Goal: Information Seeking & Learning: Learn about a topic

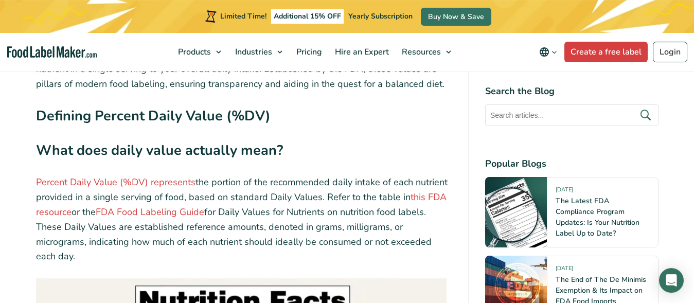
scroll to position [1548, 0]
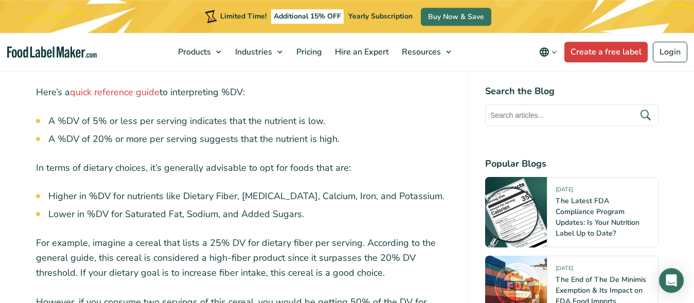
scroll to position [2492, 0]
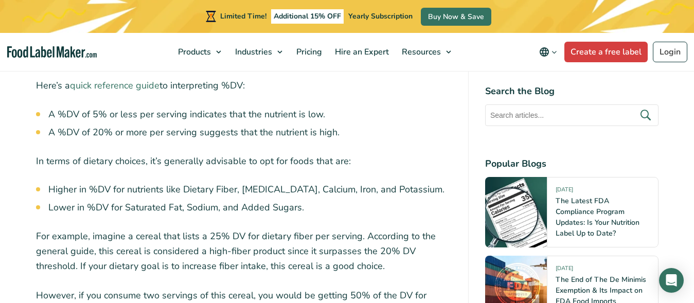
drag, startPoint x: 113, startPoint y: 91, endPoint x: 116, endPoint y: 86, distance: 5.9
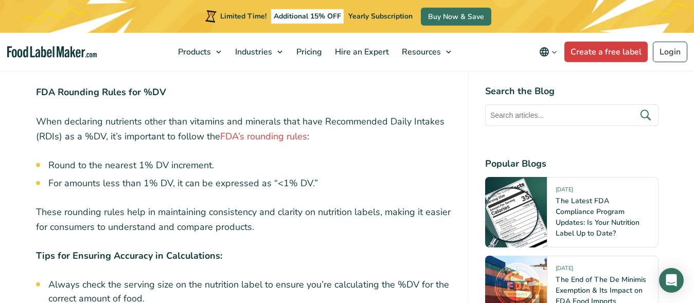
scroll to position [3489, 0]
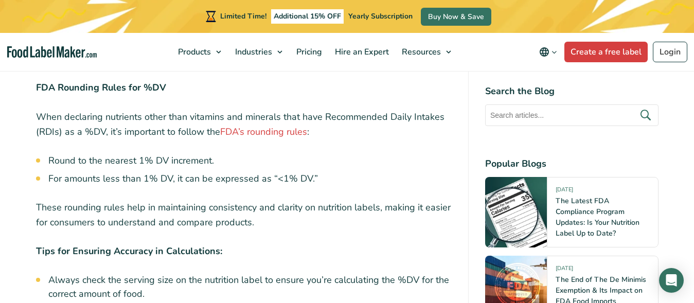
click at [261, 168] on li "Round to the nearest 1% DV increment." at bounding box center [249, 161] width 403 height 14
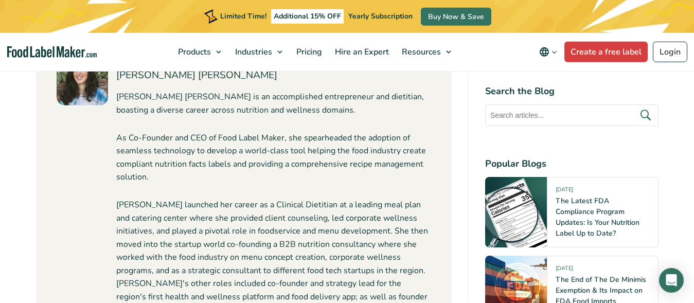
scroll to position [5588, 0]
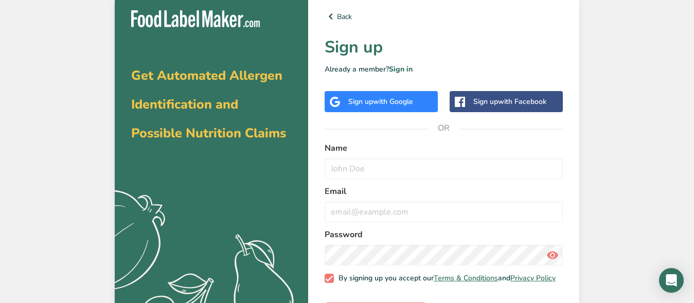
scroll to position [26, 0]
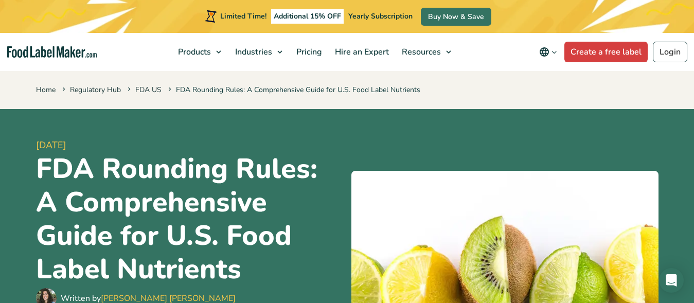
click at [358, 154] on div "19 September, 2023 FDA Rounding Rules: A Comprehensive Guide for U.S. Food Labe…" at bounding box center [347, 223] width 622 height 229
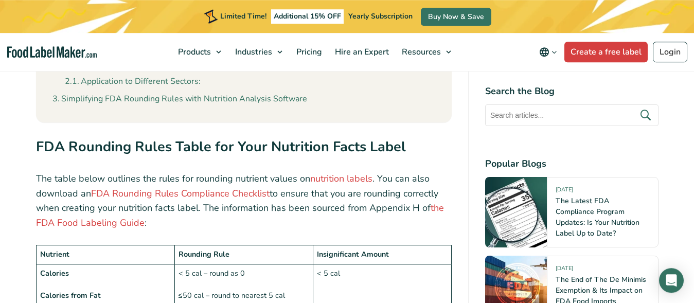
scroll to position [733, 0]
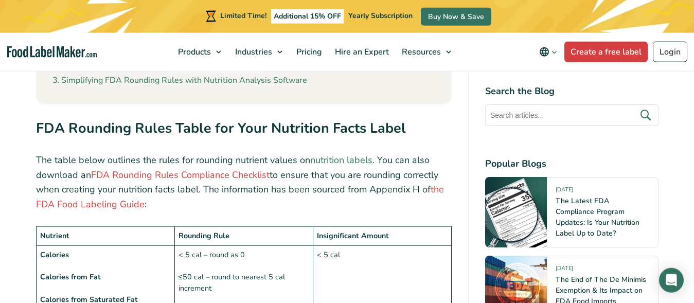
click at [345, 161] on link "nutrition labels" at bounding box center [341, 160] width 62 height 12
click at [223, 177] on link "FDA Rounding Rules Compliance Checklist" at bounding box center [180, 175] width 179 height 12
click at [124, 204] on link "the FDA Food Labeling Guide" at bounding box center [240, 196] width 408 height 27
click at [401, 278] on td "< 5 cal" at bounding box center [382, 288] width 138 height 86
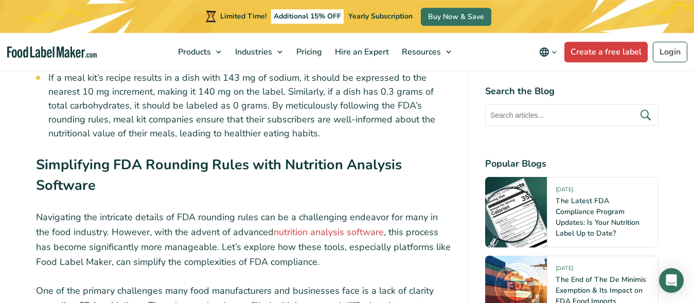
scroll to position [3567, 0]
